Goal: Check status: Check status

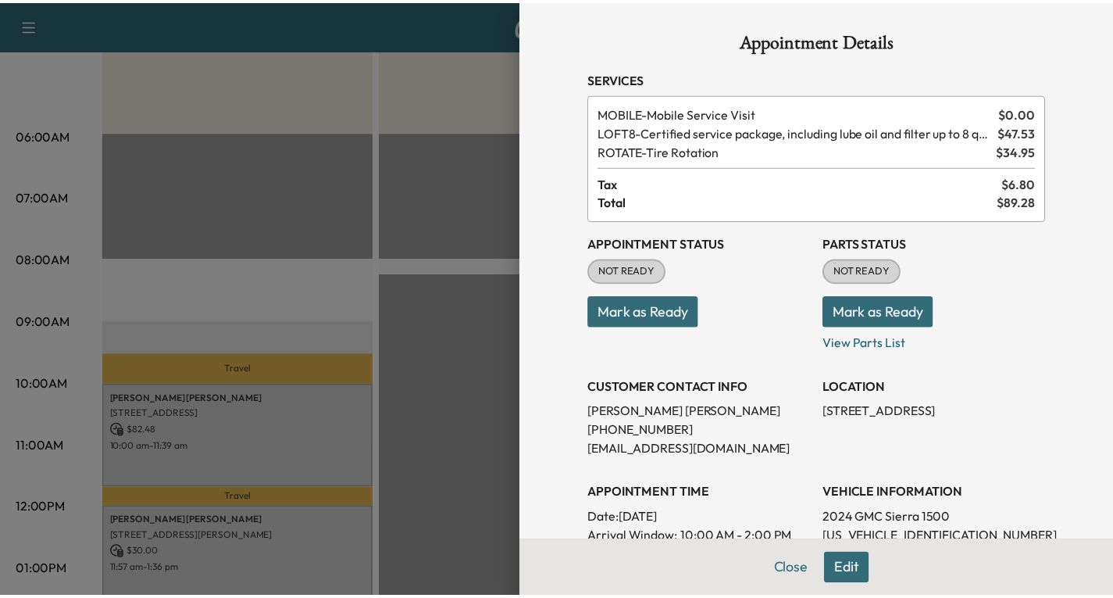
scroll to position [377, 0]
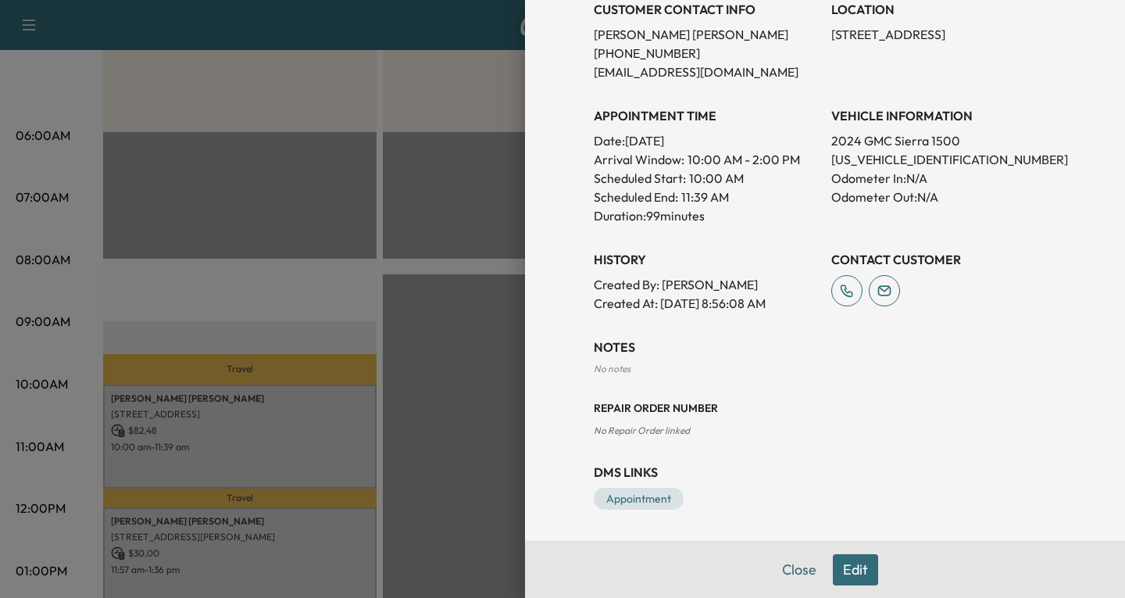
click at [394, 287] on div at bounding box center [562, 299] width 1125 height 598
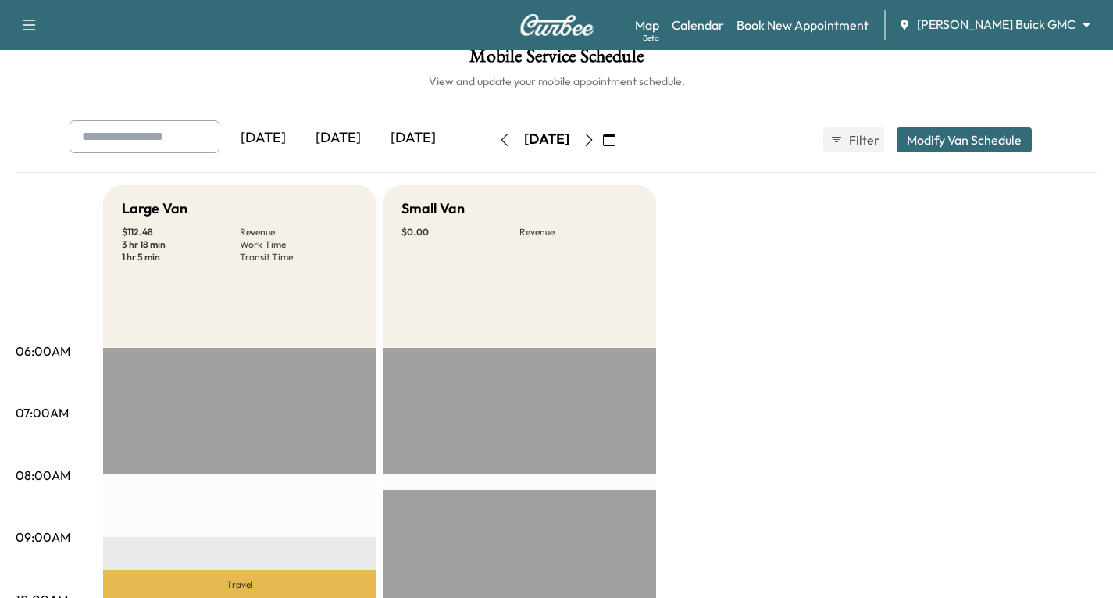
scroll to position [0, 0]
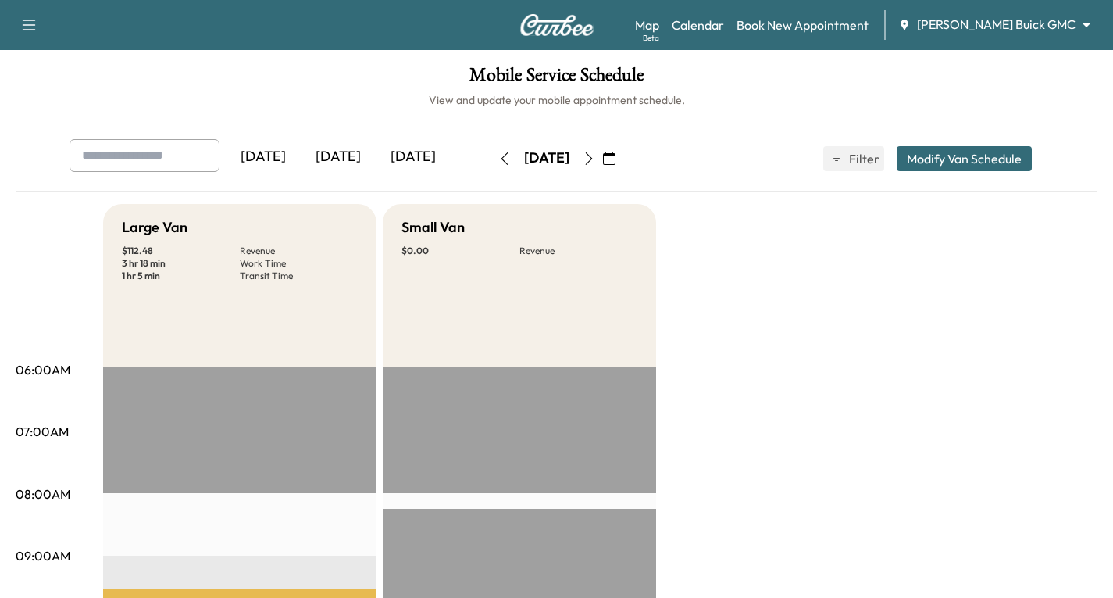
drag, startPoint x: 744, startPoint y: 29, endPoint x: 758, endPoint y: 91, distance: 63.1
click at [724, 30] on link "Calendar" at bounding box center [698, 25] width 52 height 19
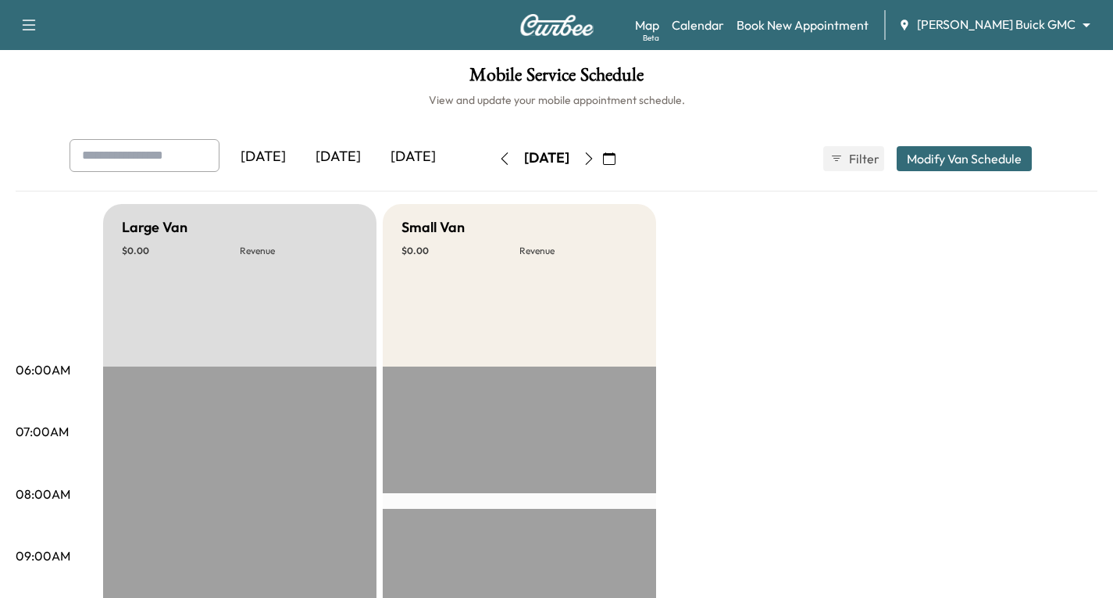
click at [592, 159] on icon "button" at bounding box center [588, 158] width 7 height 12
click at [623, 159] on button "button" at bounding box center [609, 158] width 27 height 25
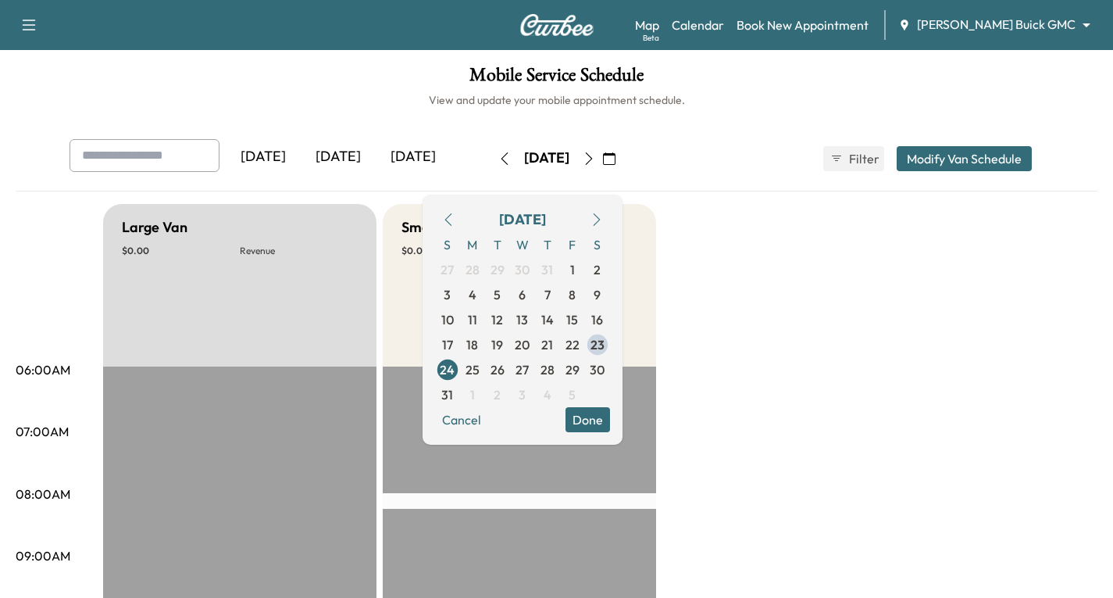
click at [595, 156] on icon "button" at bounding box center [589, 158] width 12 height 12
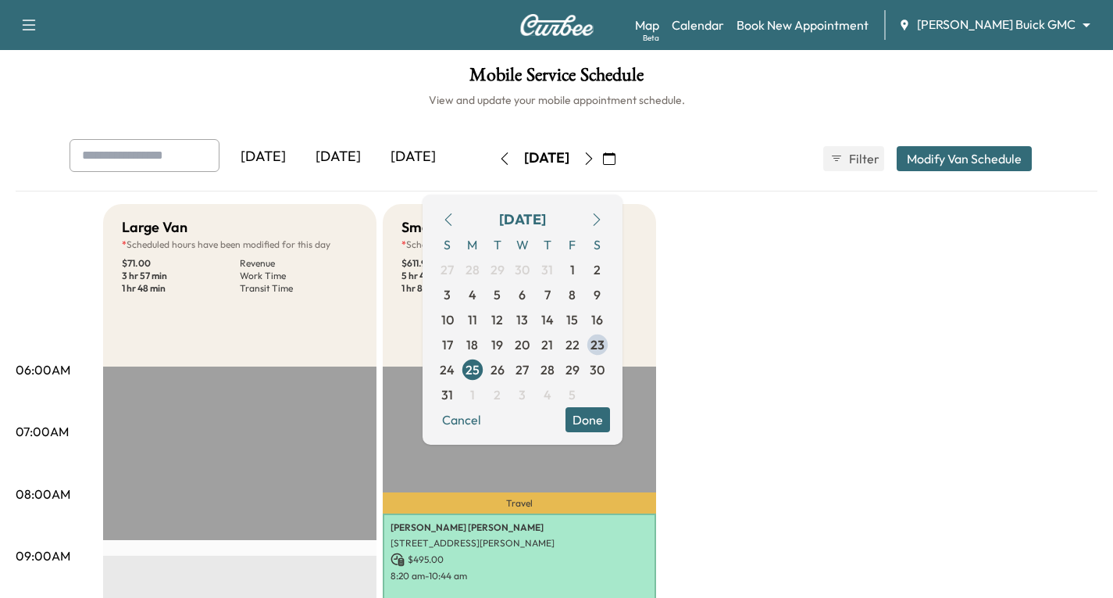
drag, startPoint x: 812, startPoint y: 415, endPoint x: 812, endPoint y: 423, distance: 8.6
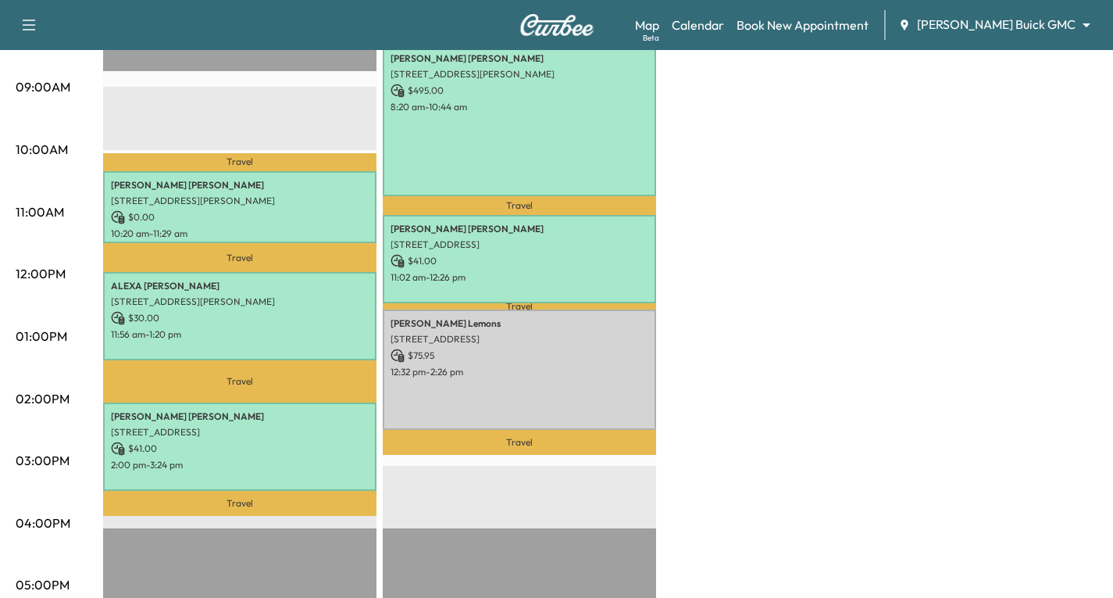
scroll to position [78, 0]
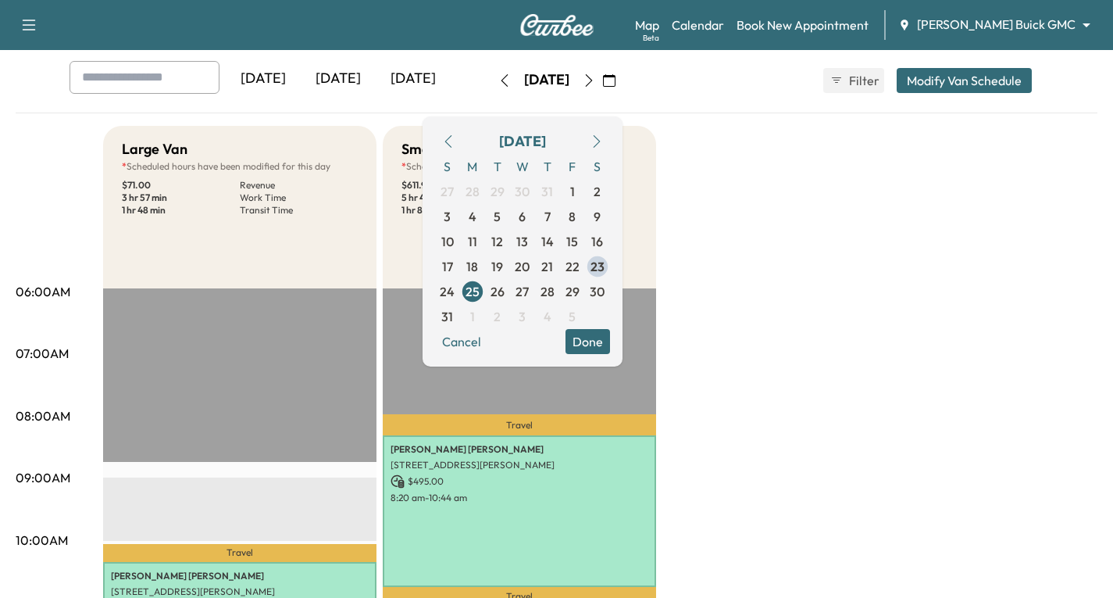
click at [595, 80] on icon "button" at bounding box center [589, 80] width 12 height 12
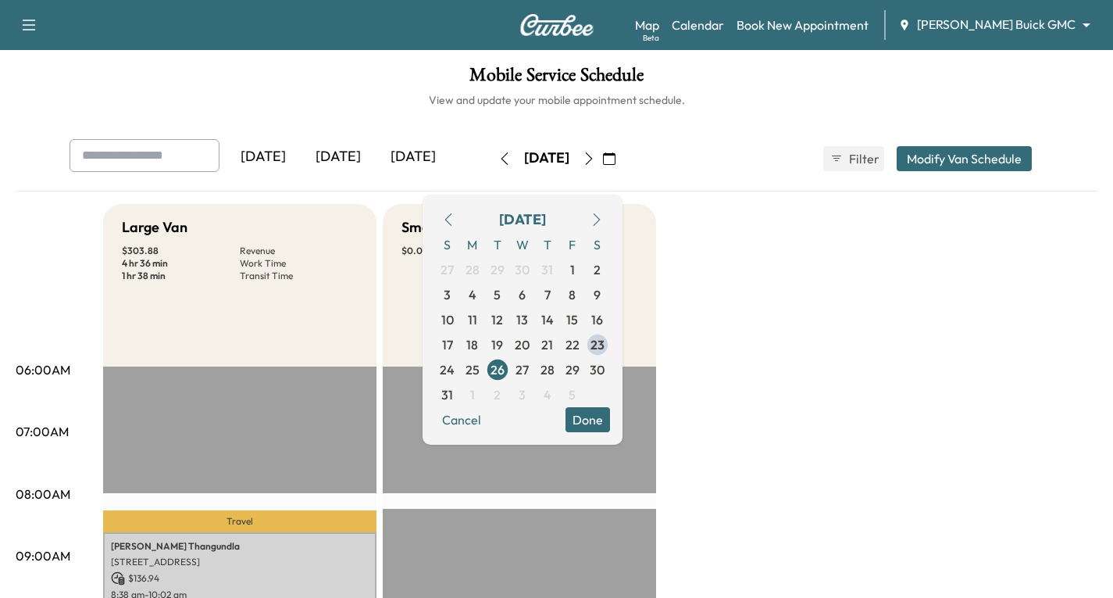
click at [595, 161] on icon "button" at bounding box center [589, 158] width 12 height 12
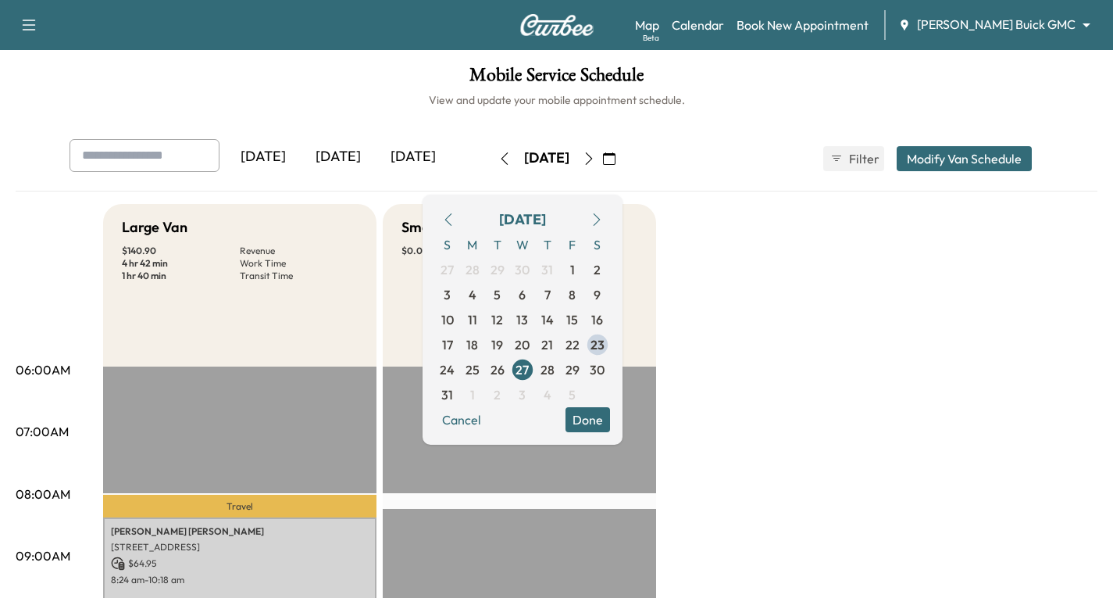
click at [595, 156] on icon "button" at bounding box center [589, 158] width 12 height 12
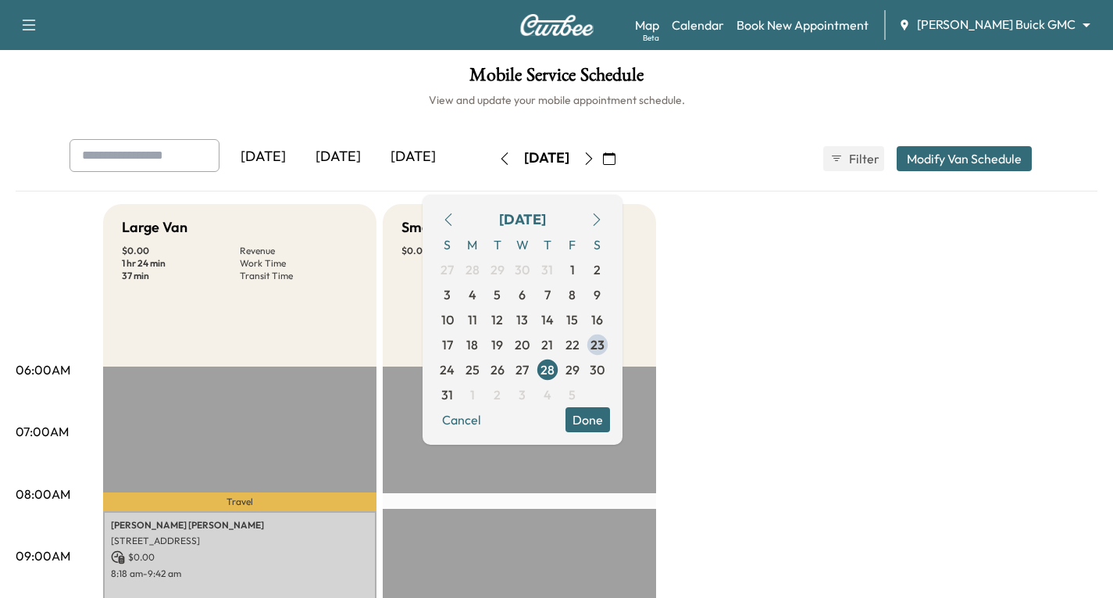
click at [595, 159] on icon "button" at bounding box center [589, 158] width 12 height 12
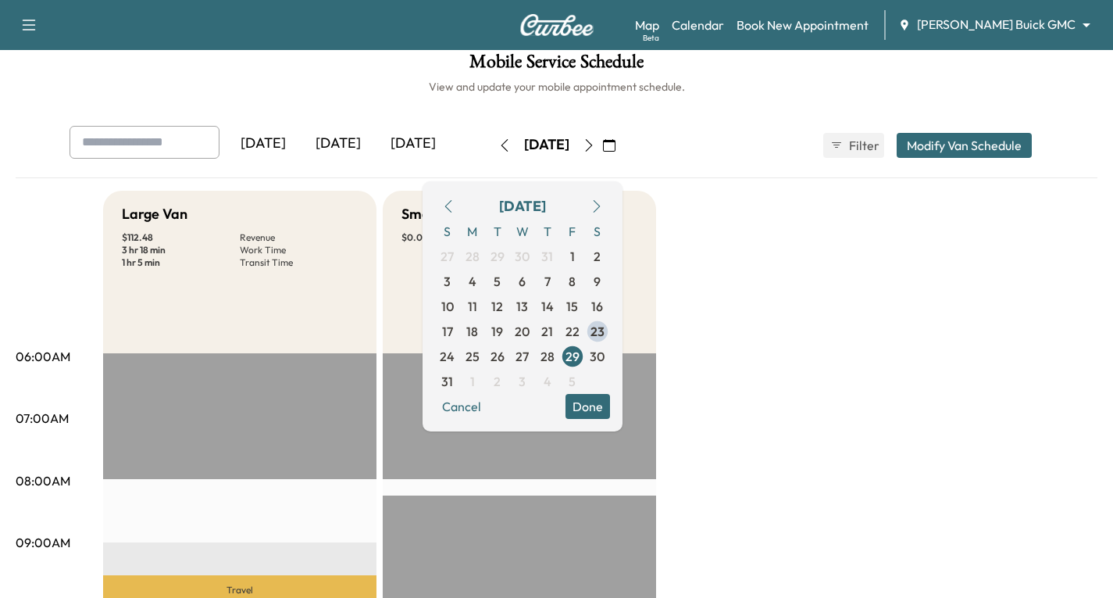
scroll to position [12, 0]
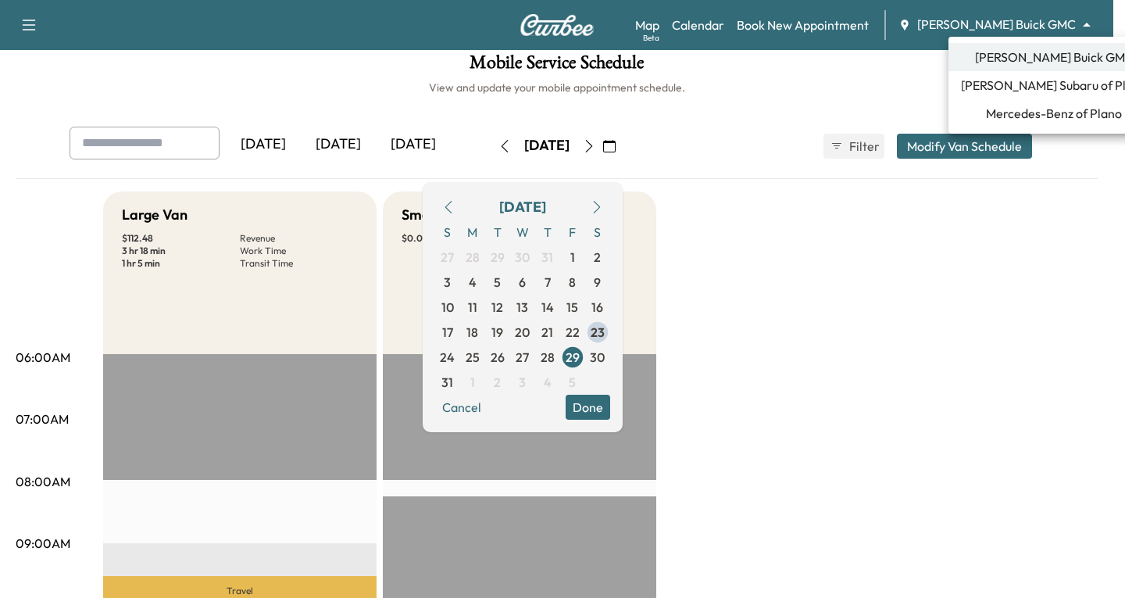
click at [1082, 25] on body "Support Log Out Map Beta Calendar Book New Appointment [PERSON_NAME] Buick GMC …" at bounding box center [562, 287] width 1125 height 598
click at [1044, 114] on span "Mercedes-Benz of Plano" at bounding box center [1054, 113] width 136 height 19
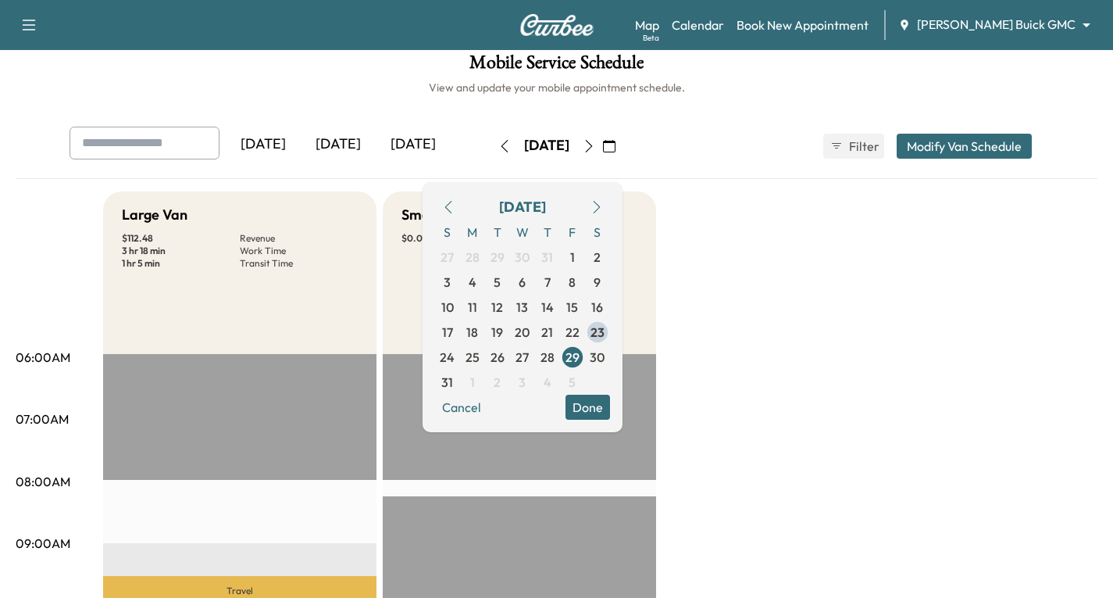
scroll to position [0, 0]
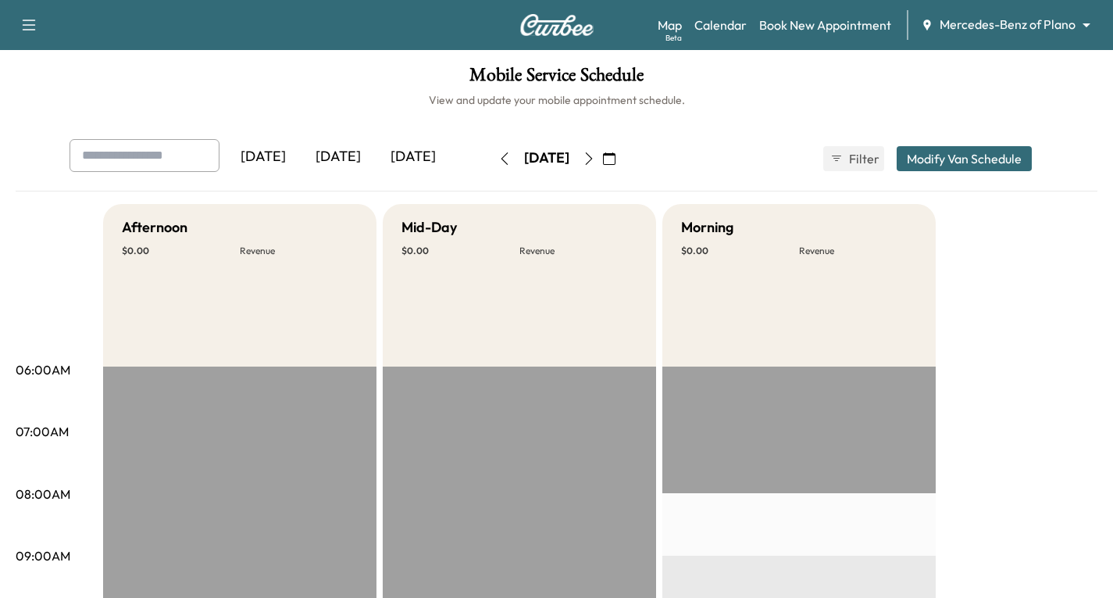
click at [498, 163] on icon "button" at bounding box center [504, 158] width 12 height 12
click at [498, 160] on icon "button" at bounding box center [504, 158] width 12 height 12
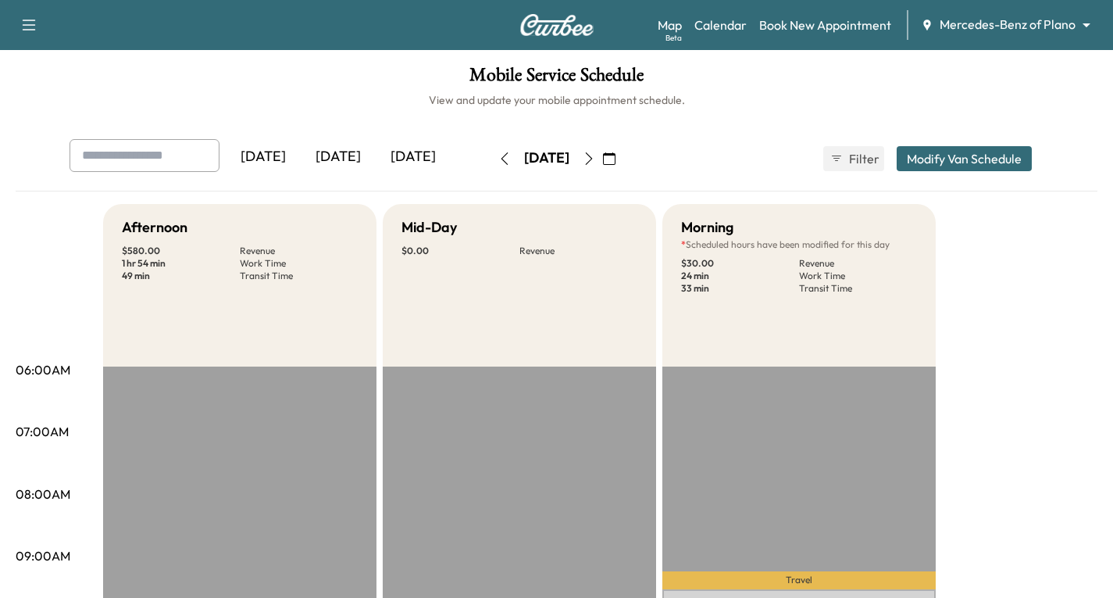
click at [498, 158] on icon "button" at bounding box center [504, 158] width 12 height 12
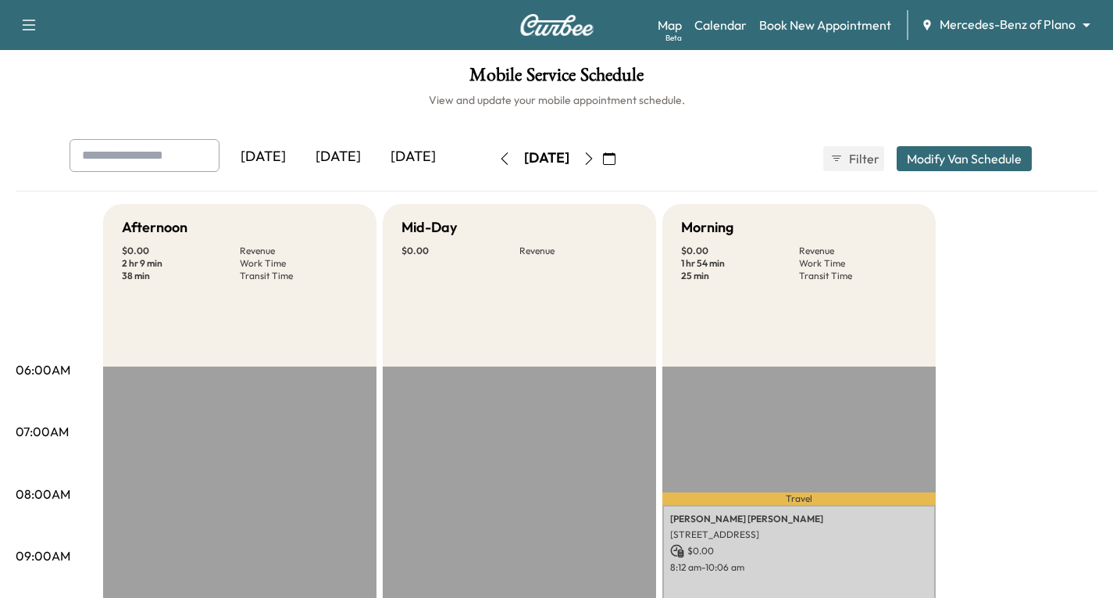
click at [498, 163] on icon "button" at bounding box center [504, 158] width 12 height 12
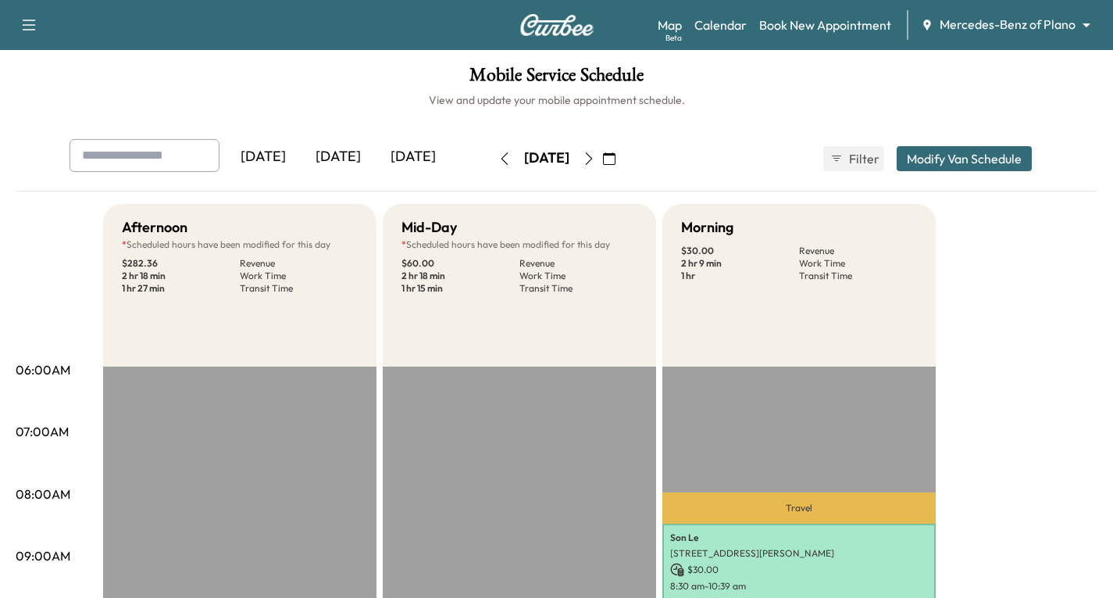
click at [595, 158] on icon "button" at bounding box center [589, 158] width 12 height 12
